Goal: Task Accomplishment & Management: Use online tool/utility

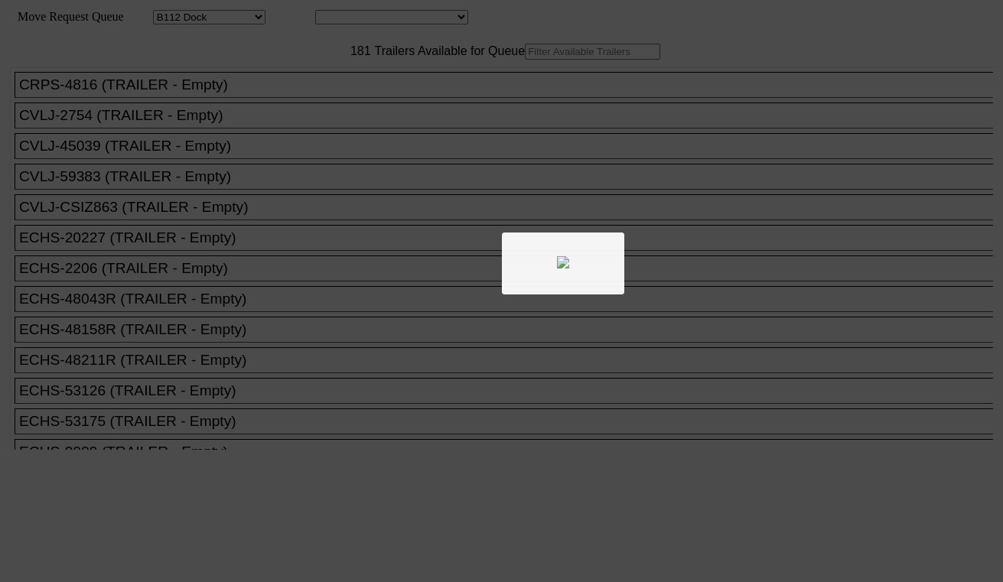
select select "121"
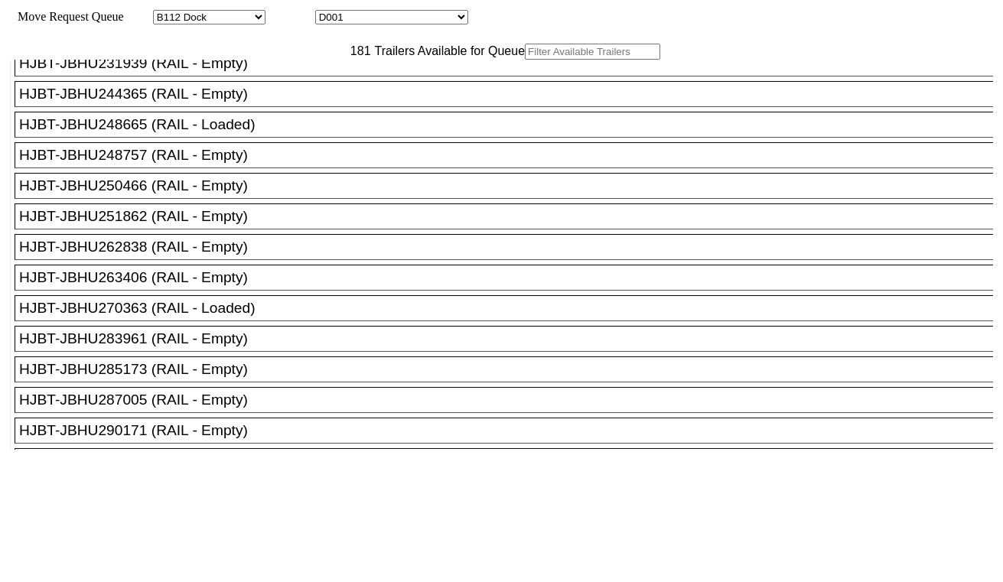
scroll to position [1190, 0]
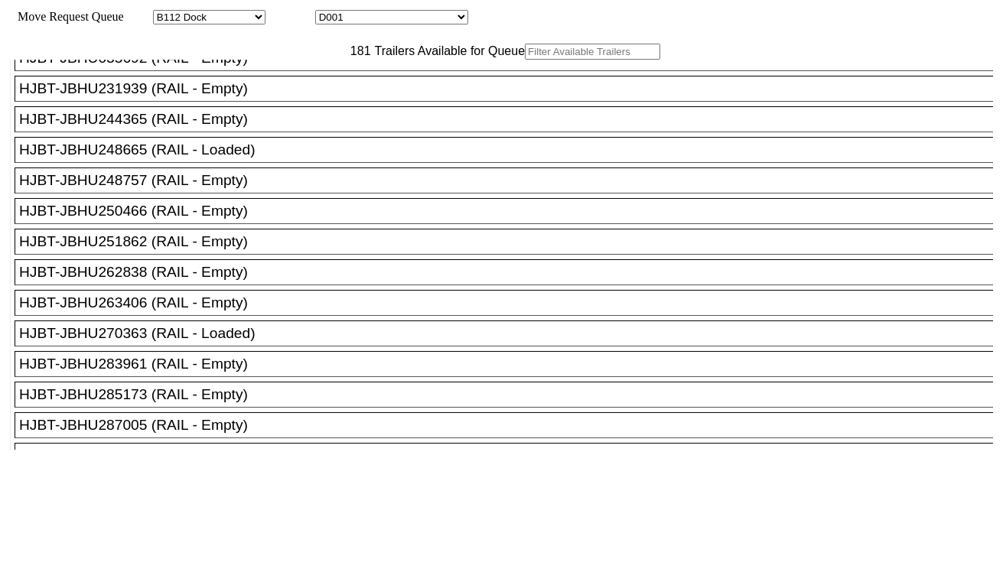
click at [239, 189] on div "HJBT-JBHU248757 (RAIL - Empty)" at bounding box center [510, 180] width 983 height 17
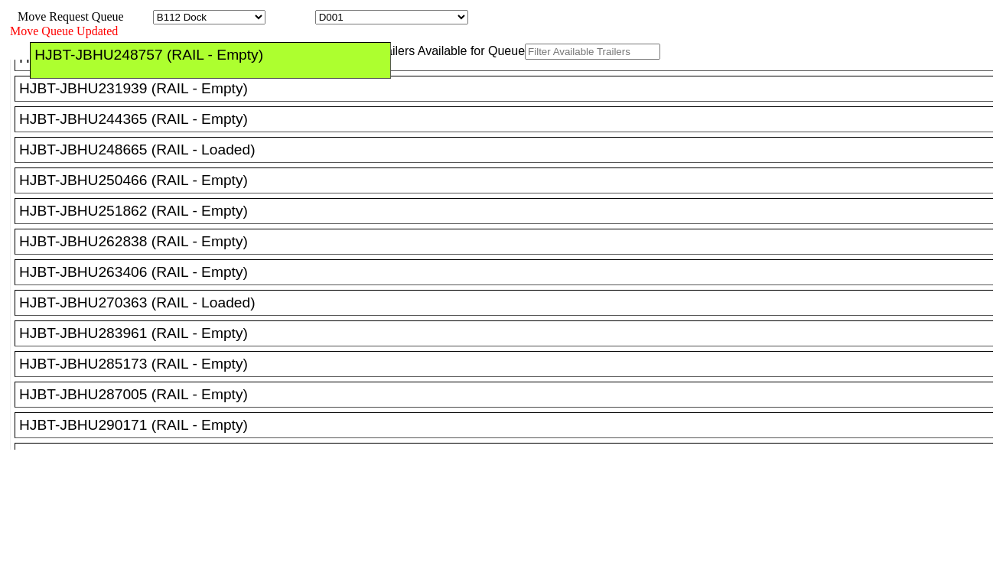
drag, startPoint x: 741, startPoint y: 171, endPoint x: 743, endPoint y: 110, distance: 61.3
